Goal: Task Accomplishment & Management: Manage account settings

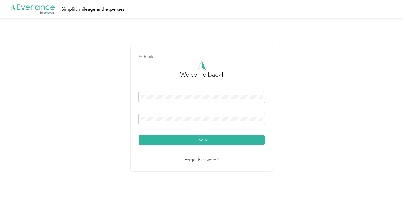
drag, startPoint x: 310, startPoint y: 100, endPoint x: 306, endPoint y: 99, distance: 3.9
click at [307, 99] on div "Back Welcome back! Login Forgot Password?" at bounding box center [201, 110] width 403 height 184
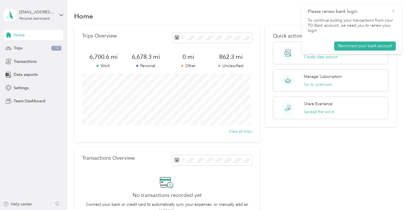
click at [393, 10] on icon at bounding box center [393, 11] width 5 height 5
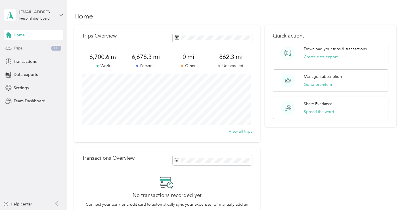
click at [24, 48] on div "Trips 112" at bounding box center [34, 48] width 60 height 10
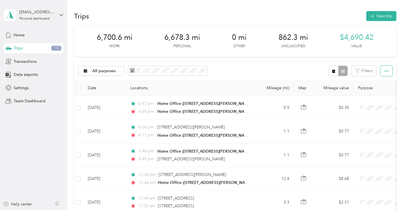
click at [382, 69] on button "button" at bounding box center [386, 71] width 12 height 10
click at [330, 71] on button "button" at bounding box center [334, 71] width 10 height 10
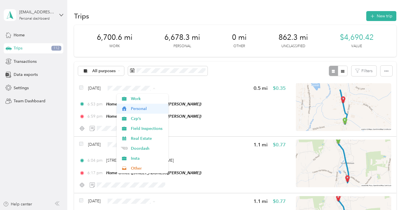
click at [142, 111] on span "Personal" at bounding box center [148, 109] width 34 height 6
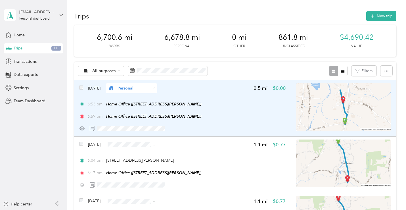
drag, startPoint x: 236, startPoint y: 97, endPoint x: 231, endPoint y: 90, distance: 8.2
click at [231, 90] on div "[DATE] Personal 0.5 mi $0.00 6:53 pm Home Office ([STREET_ADDRESS][PERSON_NAME]…" at bounding box center [182, 108] width 206 height 50
click at [231, 90] on div at bounding box center [349, 105] width 406 height 210
click at [202, 89] on div "[DATE] Personal 0.5 mi $0.00" at bounding box center [182, 88] width 206 height 10
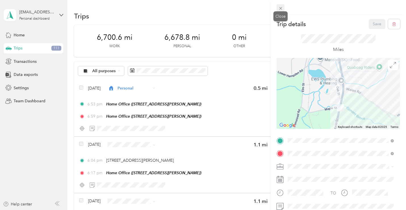
click at [281, 7] on icon at bounding box center [280, 8] width 3 height 3
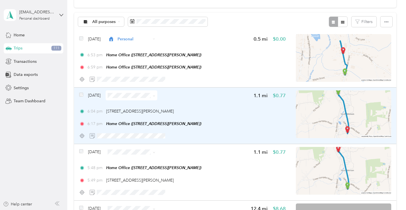
scroll to position [57, 0]
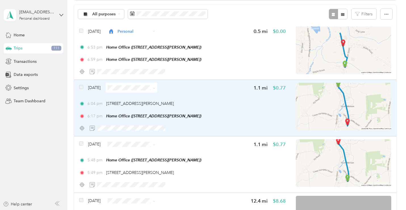
click at [155, 86] on span at bounding box center [154, 87] width 3 height 5
click at [155, 87] on icon at bounding box center [154, 88] width 3 height 3
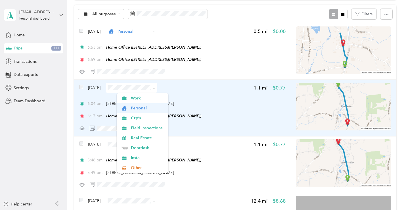
click at [149, 109] on span "Personal" at bounding box center [148, 108] width 34 height 6
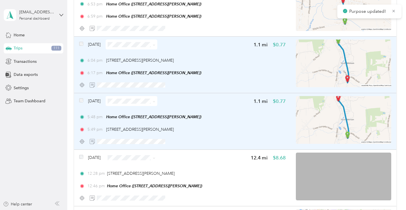
scroll to position [113, 0]
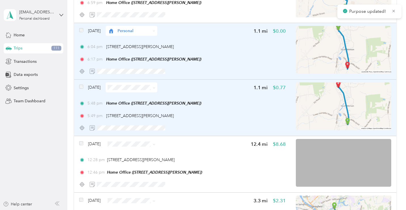
click at [155, 85] on span at bounding box center [154, 87] width 3 height 5
click at [155, 88] on span at bounding box center [153, 87] width 5 height 6
click at [155, 88] on icon at bounding box center [154, 88] width 3 height 3
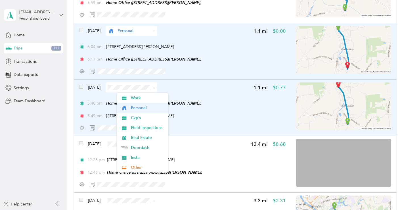
click at [142, 108] on span "Personal" at bounding box center [148, 108] width 34 height 6
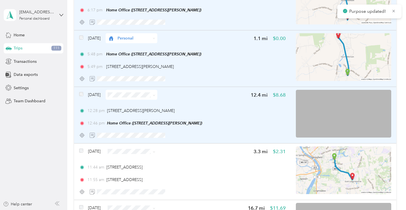
scroll to position [170, 0]
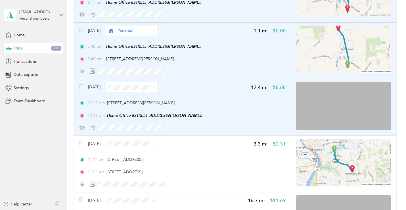
click at [155, 85] on span at bounding box center [153, 87] width 5 height 6
click at [155, 85] on span at bounding box center [154, 87] width 3 height 5
click at [155, 87] on icon at bounding box center [154, 87] width 3 height 3
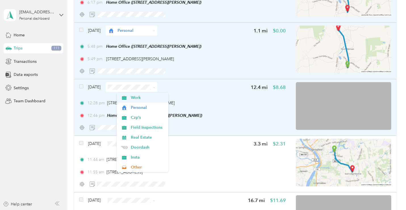
click at [150, 99] on span "Work" at bounding box center [148, 97] width 34 height 6
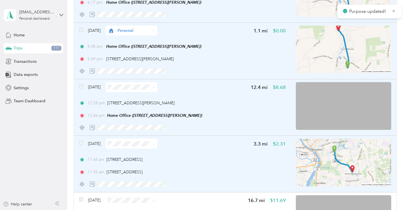
click at [155, 143] on icon at bounding box center [154, 144] width 3 height 3
click at [153, 66] on li "Work" at bounding box center [143, 63] width 52 height 10
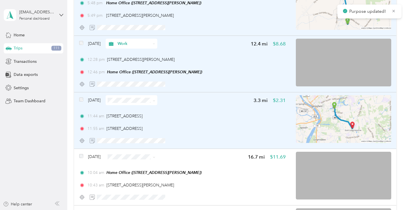
scroll to position [227, 0]
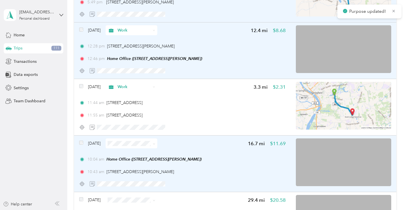
click at [155, 142] on span at bounding box center [154, 143] width 3 height 5
click at [155, 144] on icon at bounding box center [154, 143] width 3 height 3
click at [146, 61] on span "Work" at bounding box center [148, 63] width 34 height 6
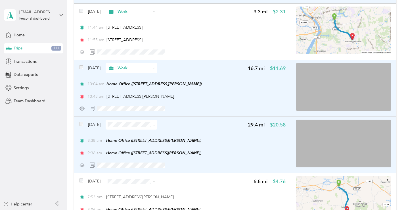
scroll to position [312, 0]
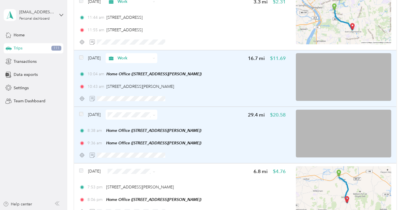
click at [155, 114] on icon at bounding box center [154, 115] width 3 height 3
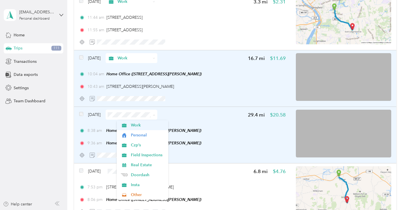
click at [149, 123] on span "Work" at bounding box center [148, 125] width 34 height 6
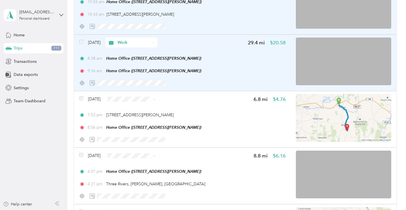
scroll to position [397, 0]
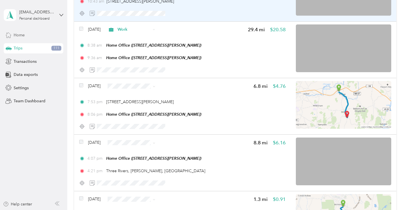
click at [15, 36] on span "Home" at bounding box center [19, 35] width 11 height 6
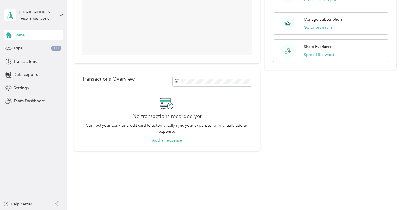
scroll to position [79, 0]
